Goal: Ask a question

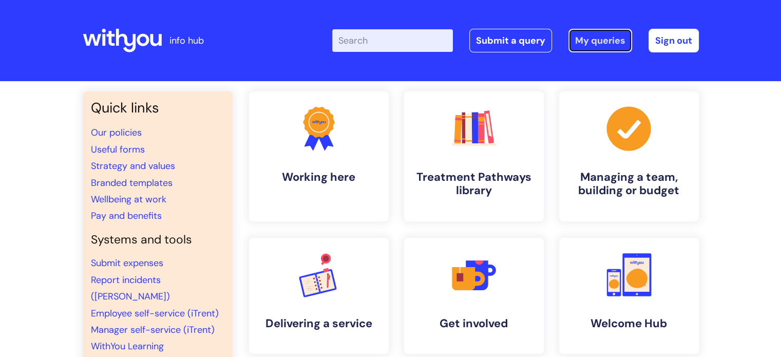
click at [613, 36] on link "My queries" at bounding box center [600, 41] width 64 height 24
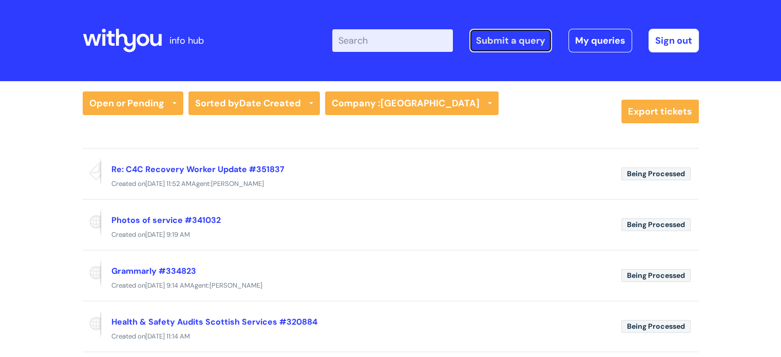
click at [507, 46] on link "Submit a query" at bounding box center [510, 41] width 83 height 24
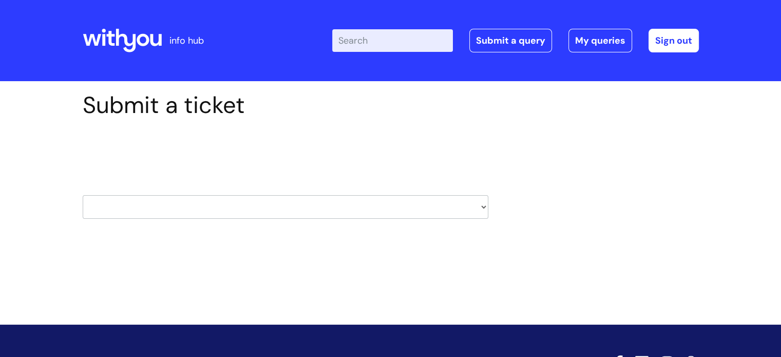
click at [482, 207] on select "HR / People IT and Support Clinical Drug Alerts Finance Accounts Data Support T…" at bounding box center [286, 207] width 406 height 24
click at [569, 184] on div "Submit a ticket Select issue type HR / People IT and Support Clinical Drug Aler…" at bounding box center [390, 170] width 631 height 159
